Goal: Transaction & Acquisition: Purchase product/service

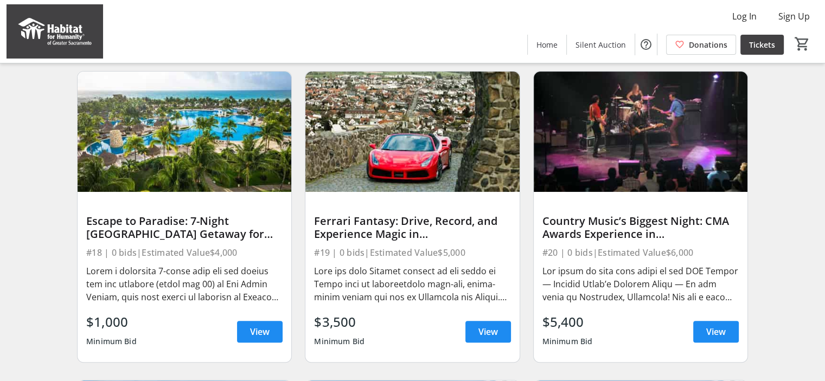
scroll to position [380, 0]
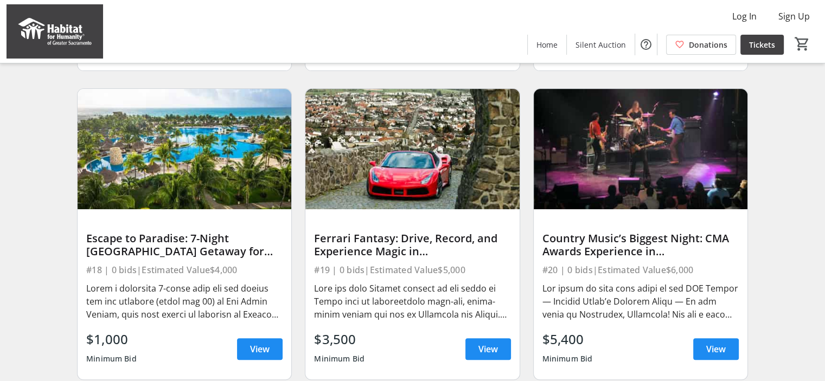
click at [528, 268] on div "Country Music’s Biggest Night: CMA Awards Experience in [GEOGRAPHIC_DATA] for T…" at bounding box center [641, 234] width 228 height 309
click at [527, 267] on div "Country Music’s Biggest Night: CMA Awards Experience in [GEOGRAPHIC_DATA] for T…" at bounding box center [641, 234] width 228 height 309
click at [527, 266] on div "Country Music’s Biggest Night: CMA Awards Experience in [GEOGRAPHIC_DATA] for T…" at bounding box center [641, 234] width 228 height 309
drag, startPoint x: 431, startPoint y: 194, endPoint x: 391, endPoint y: 296, distance: 110.3
click at [391, 296] on div at bounding box center [412, 301] width 196 height 39
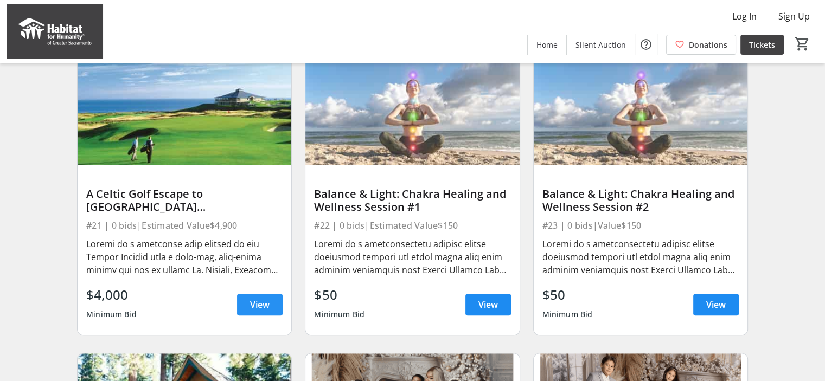
scroll to position [755, 0]
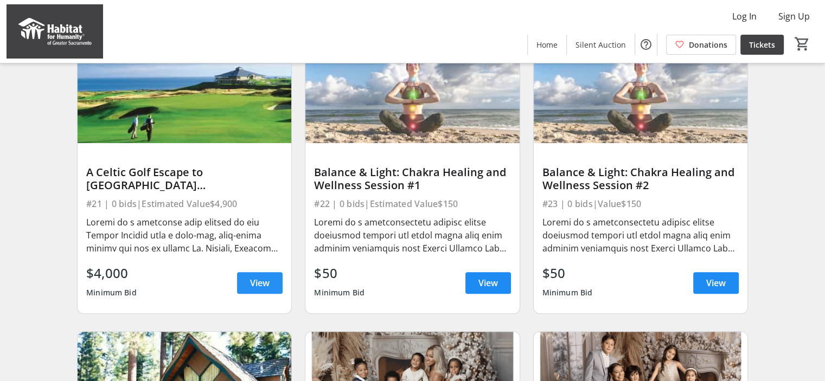
click at [258, 290] on span "View" at bounding box center [260, 283] width 20 height 13
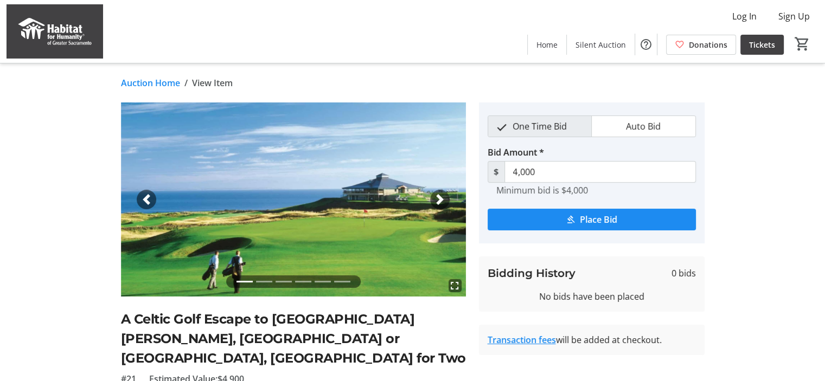
click at [445, 202] on div "Next" at bounding box center [440, 200] width 20 height 20
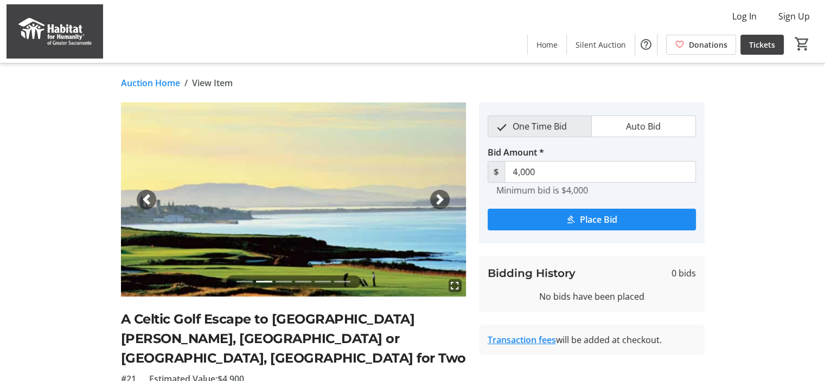
click at [438, 196] on span "button" at bounding box center [439, 199] width 11 height 11
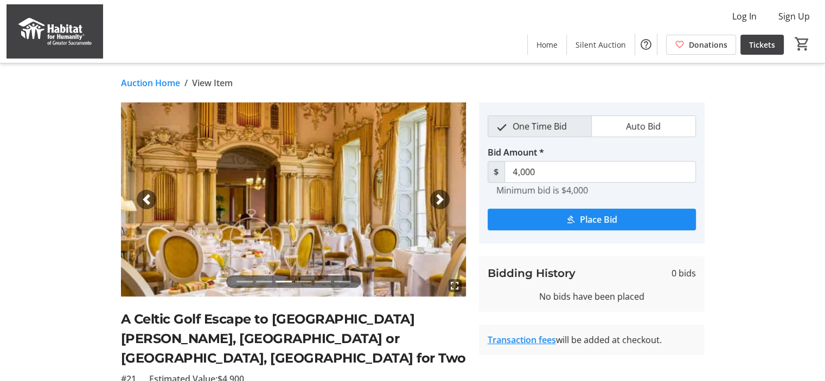
click at [438, 196] on span "button" at bounding box center [439, 199] width 11 height 11
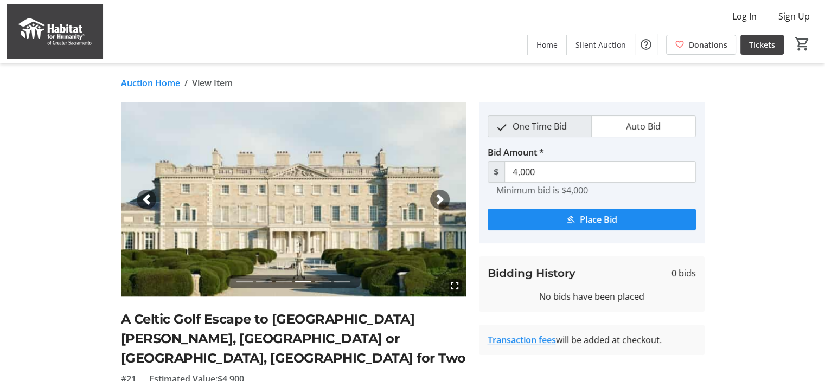
click at [438, 196] on span "button" at bounding box center [439, 199] width 11 height 11
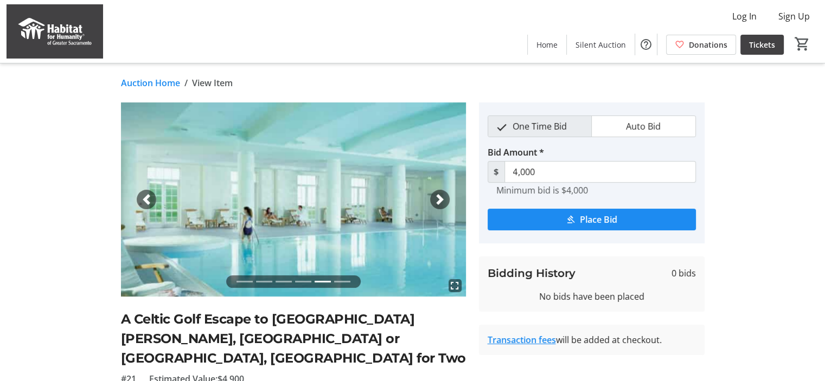
click at [438, 196] on span "button" at bounding box center [439, 199] width 11 height 11
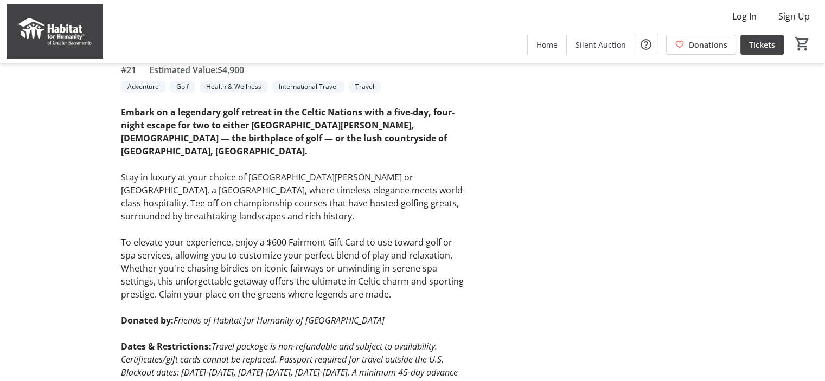
scroll to position [354, 0]
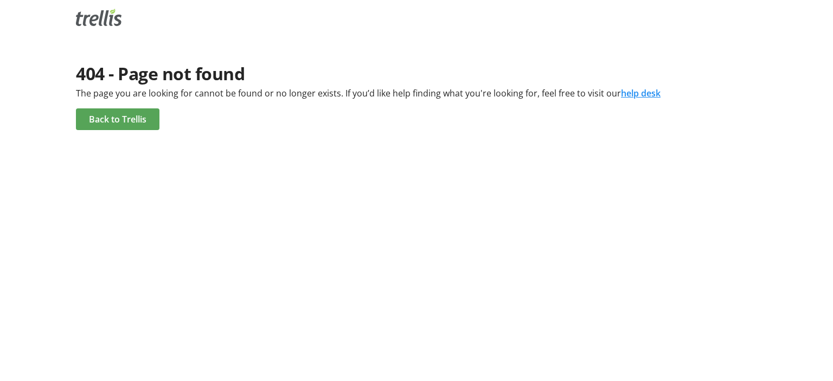
click at [139, 125] on span "Back to Trellis" at bounding box center [117, 119] width 57 height 13
